Goal: Task Accomplishment & Management: Manage account settings

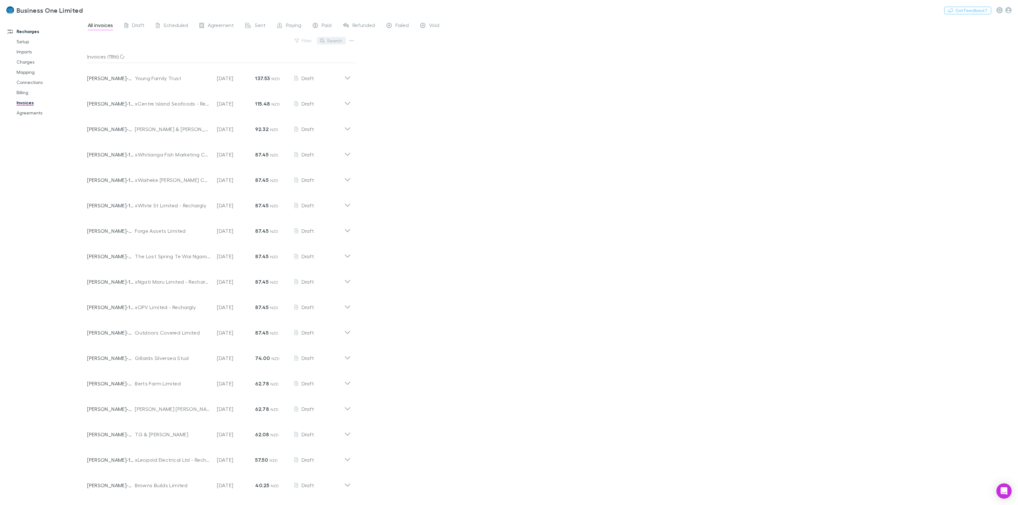
click at [331, 44] on button "Search" at bounding box center [331, 41] width 29 height 8
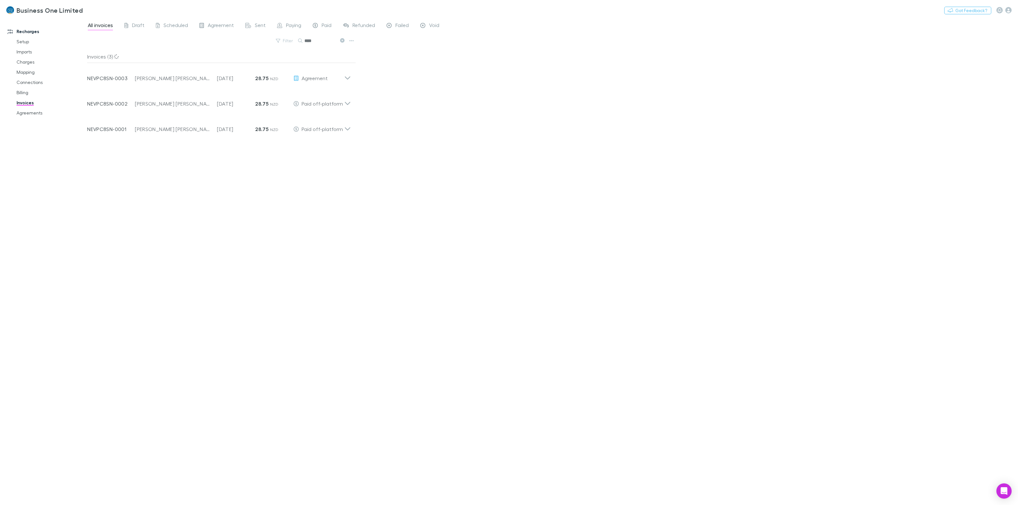
type input "****"
drag, startPoint x: 317, startPoint y: 80, endPoint x: 349, endPoint y: 98, distance: 36.3
click at [317, 80] on span "Agreement" at bounding box center [315, 78] width 26 height 6
click at [311, 96] on icon "button" at bounding box center [309, 95] width 4 height 5
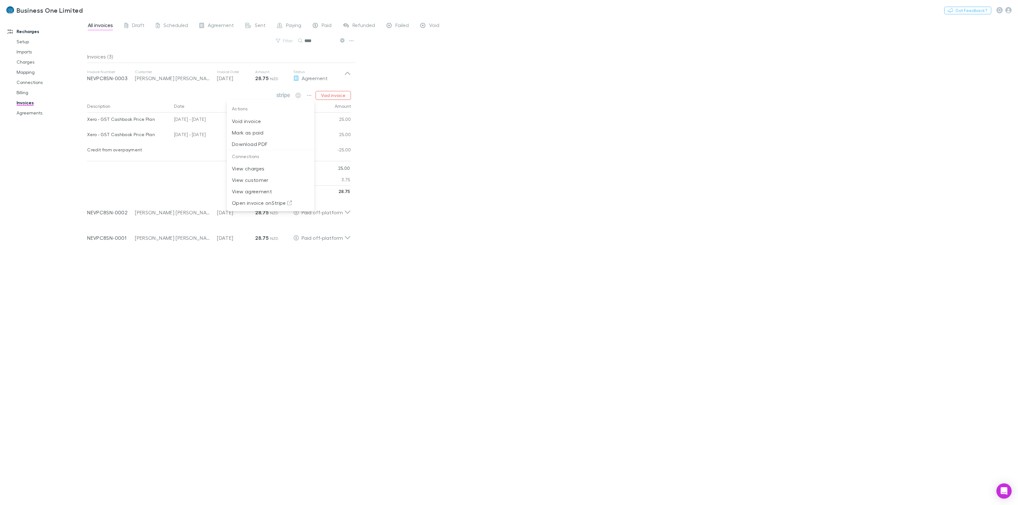
click at [508, 162] on div at bounding box center [509, 252] width 1018 height 505
click at [345, 74] on icon at bounding box center [347, 73] width 5 height 3
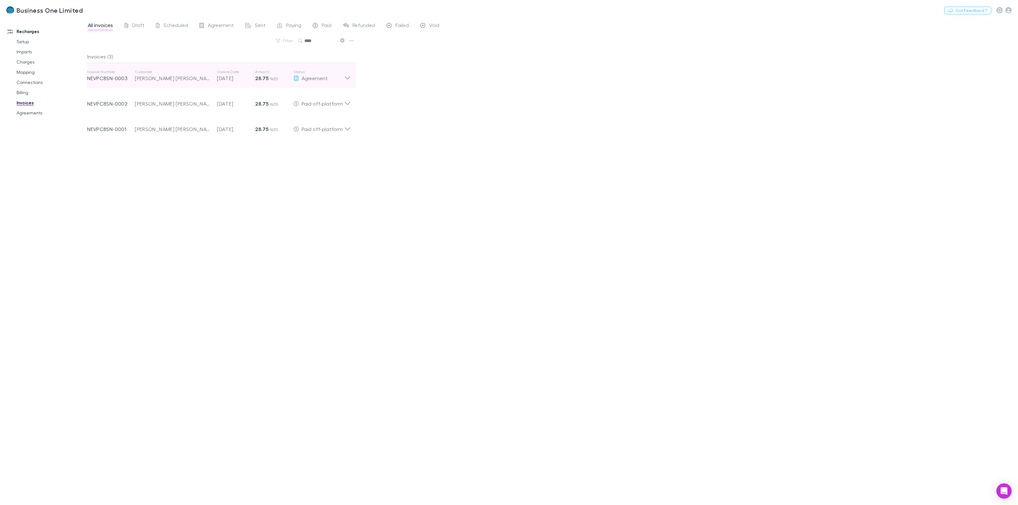
click at [339, 80] on div "Agreement" at bounding box center [318, 78] width 51 height 8
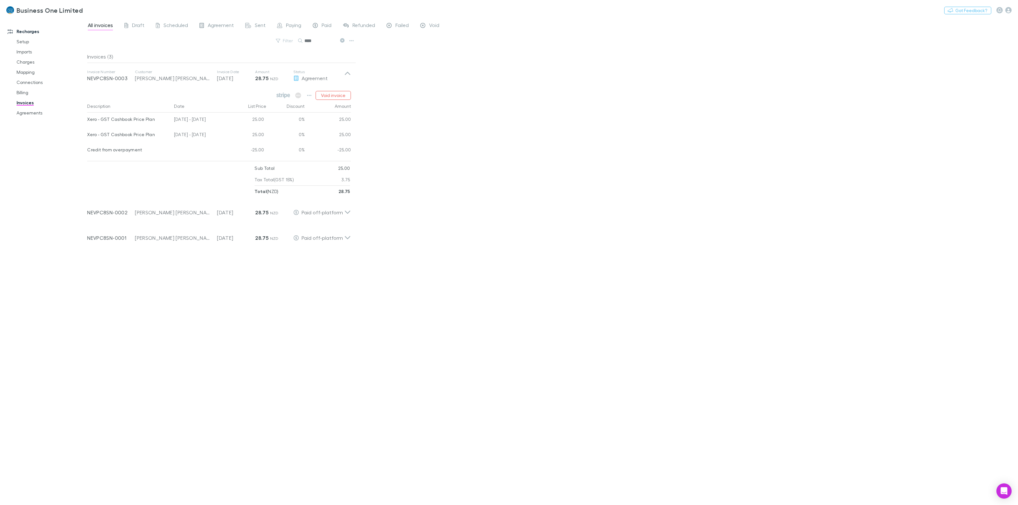
click at [452, 100] on div "All invoices Draft Scheduled Agreement Sent Paying Paid Refunded Failed Void Fi…" at bounding box center [552, 261] width 931 height 487
